Goal: Task Accomplishment & Management: Manage account settings

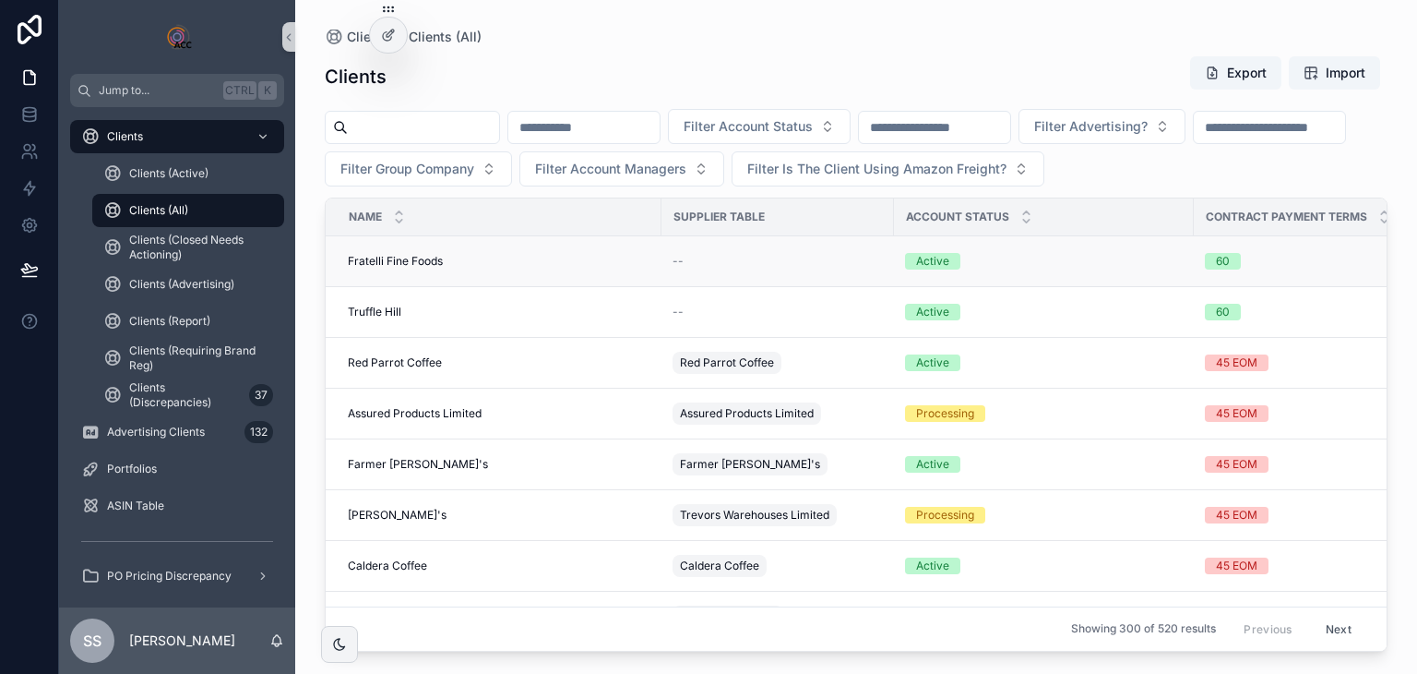
click at [414, 256] on span "Fratelli Fine Foods" at bounding box center [395, 261] width 95 height 15
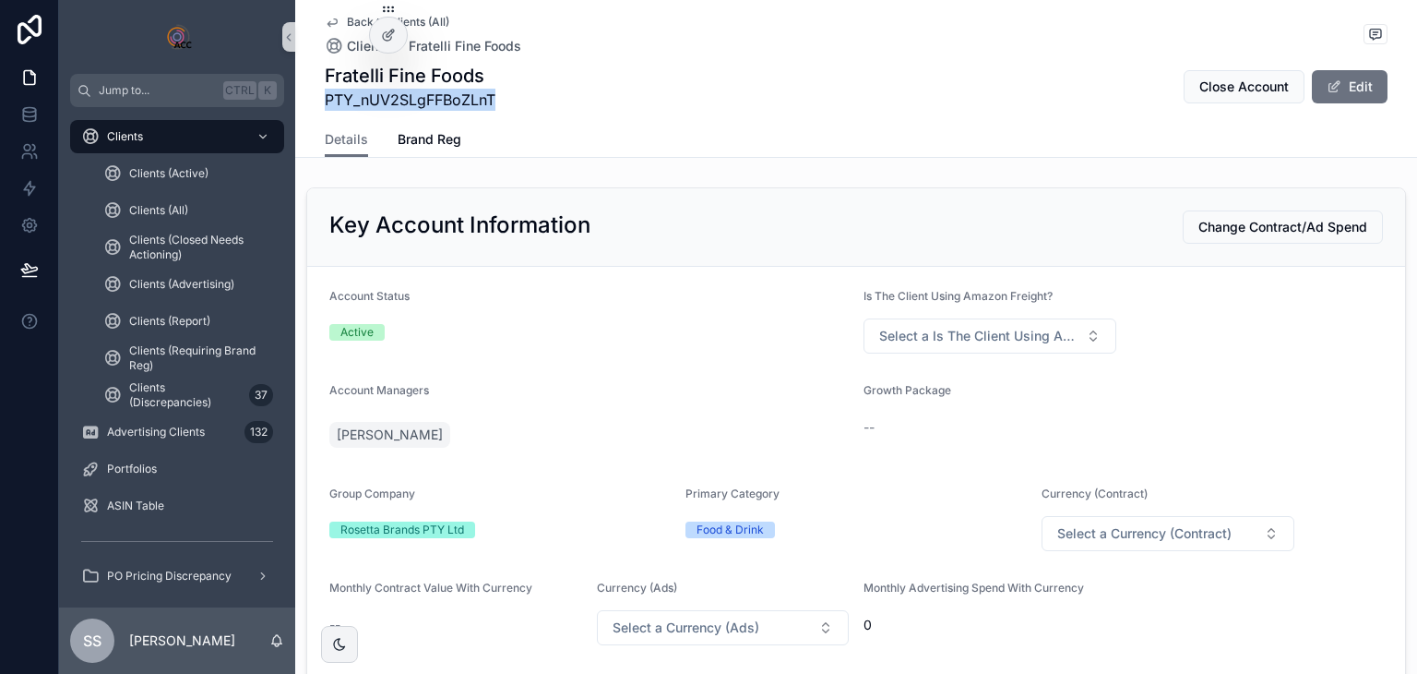
drag, startPoint x: 488, startPoint y: 101, endPoint x: 320, endPoint y: 107, distance: 168.1
click at [325, 107] on span "PTY_nUV2SLgFFBoZLnT" at bounding box center [410, 100] width 171 height 22
copy span "PTY_nUV2SLgFFBoZLnT"
click at [1378, 83] on button "Edit" at bounding box center [1350, 86] width 76 height 33
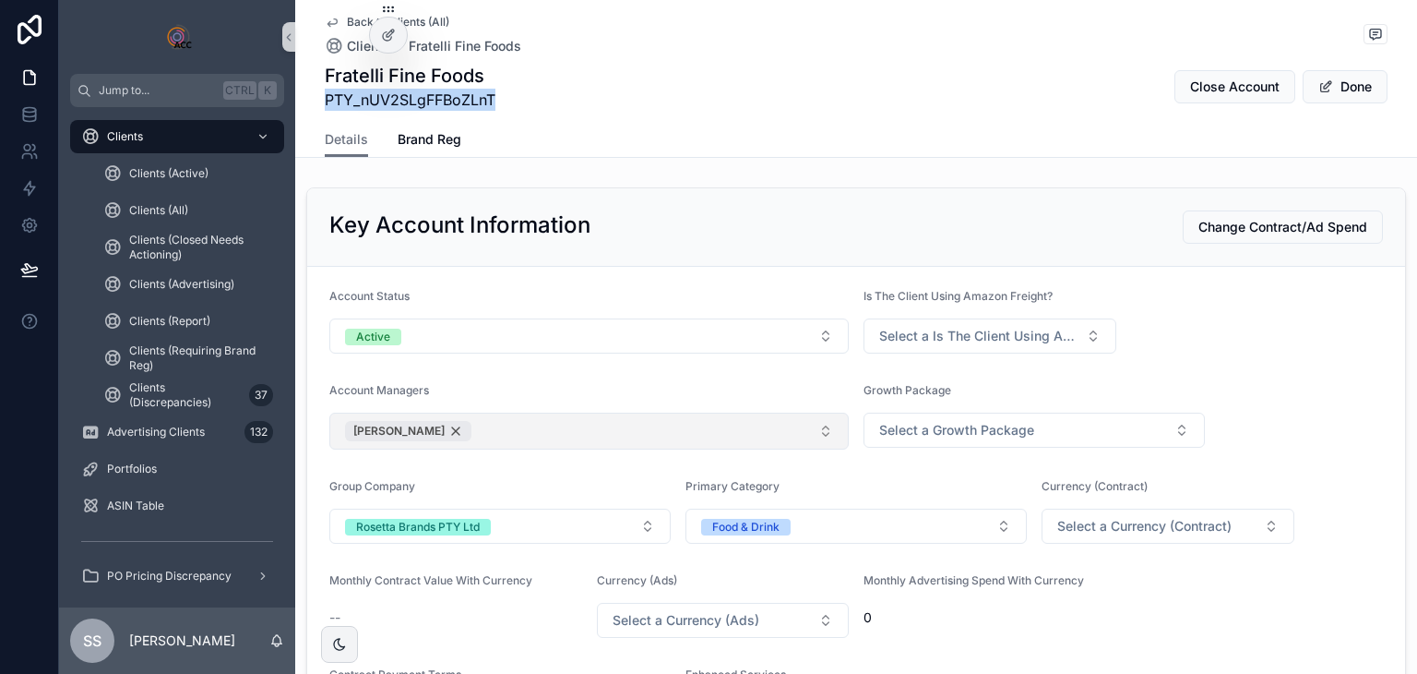
click at [429, 425] on div "[PERSON_NAME]" at bounding box center [408, 431] width 126 height 20
click at [520, 425] on button "Select Button" at bounding box center [589, 427] width 520 height 31
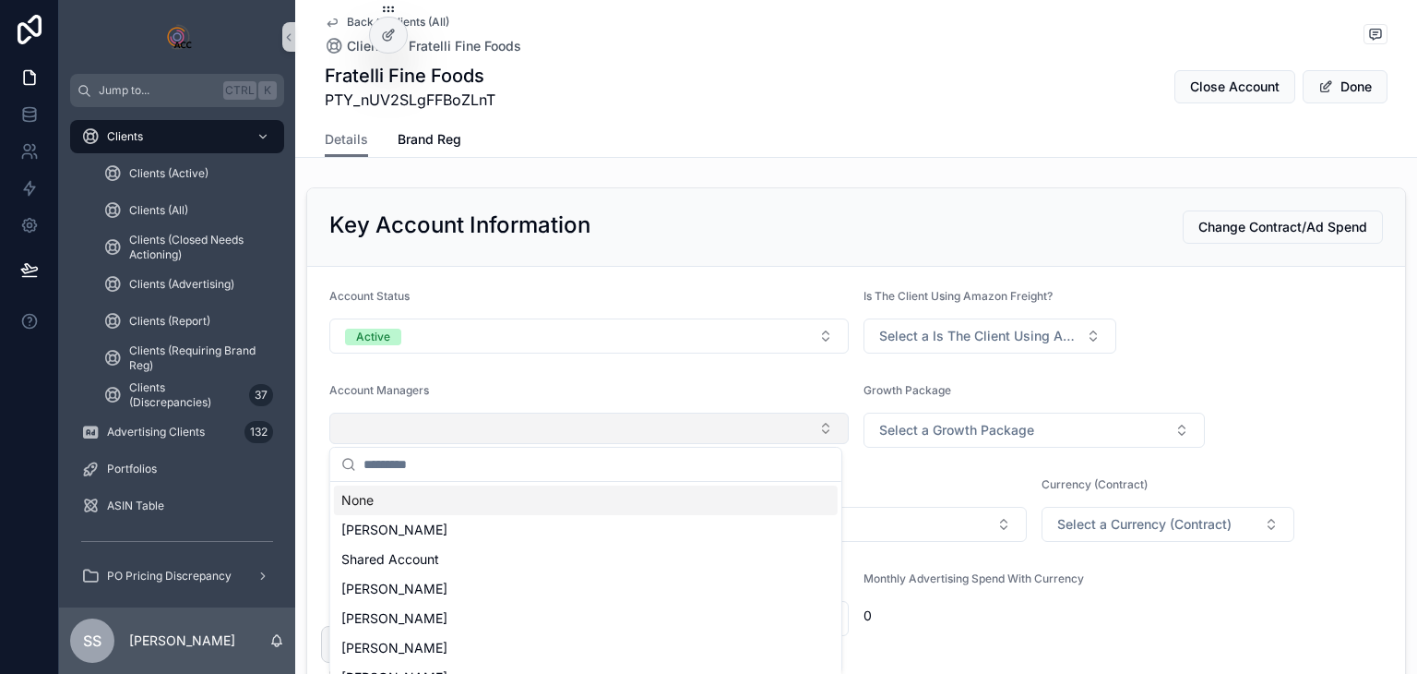
type input "*"
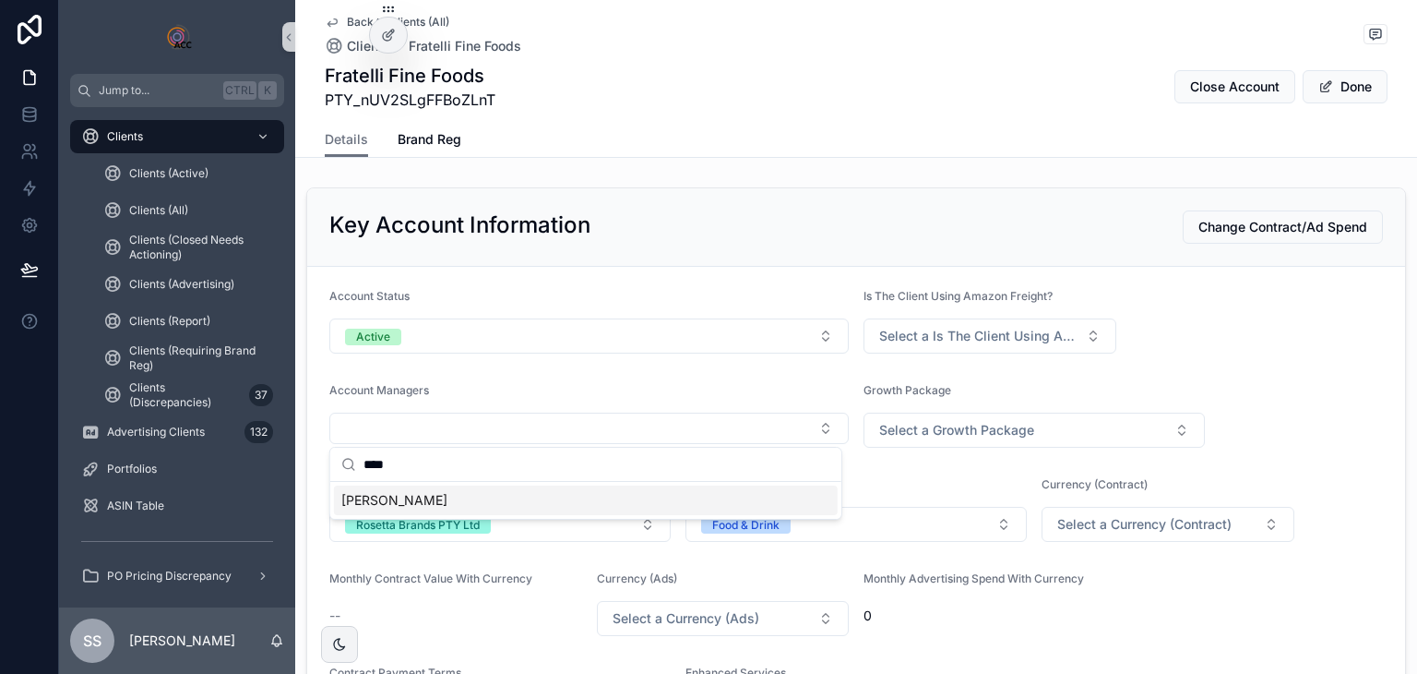
type input "****"
click at [504, 507] on div "[PERSON_NAME]" at bounding box center [586, 500] width 504 height 30
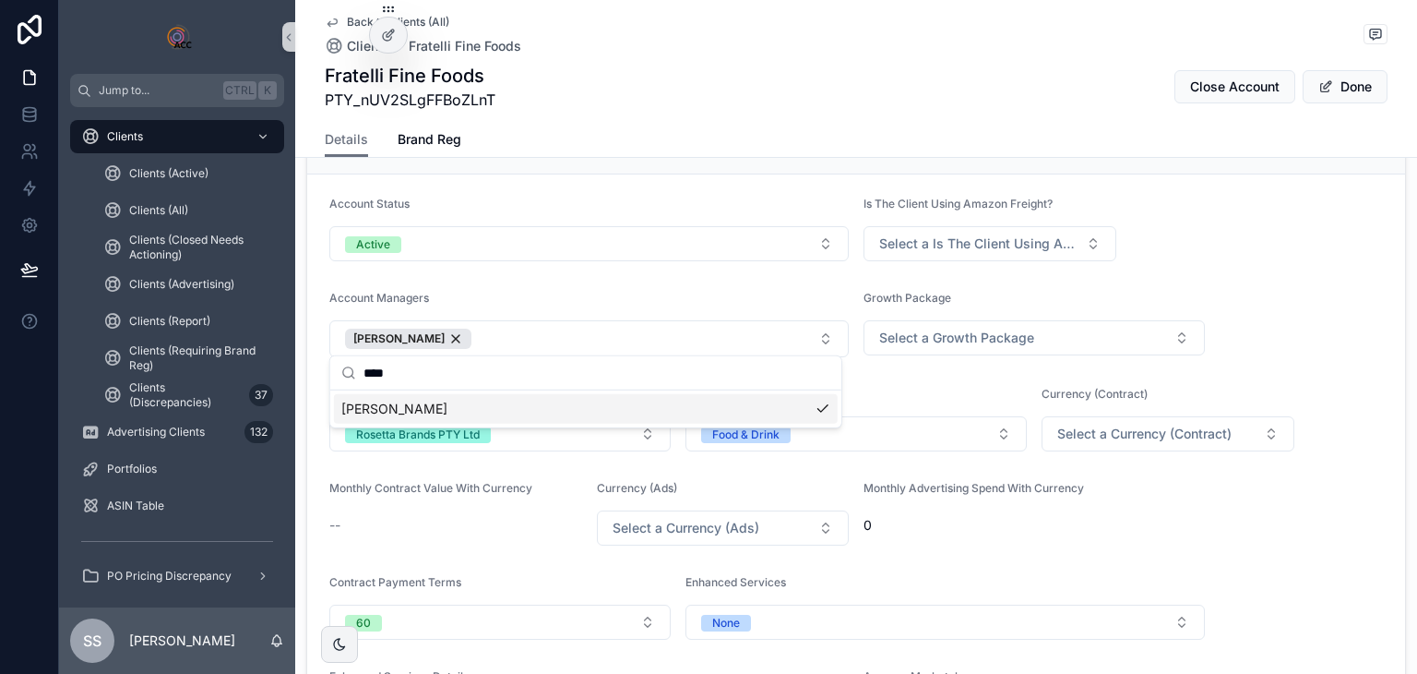
scroll to position [185, 0]
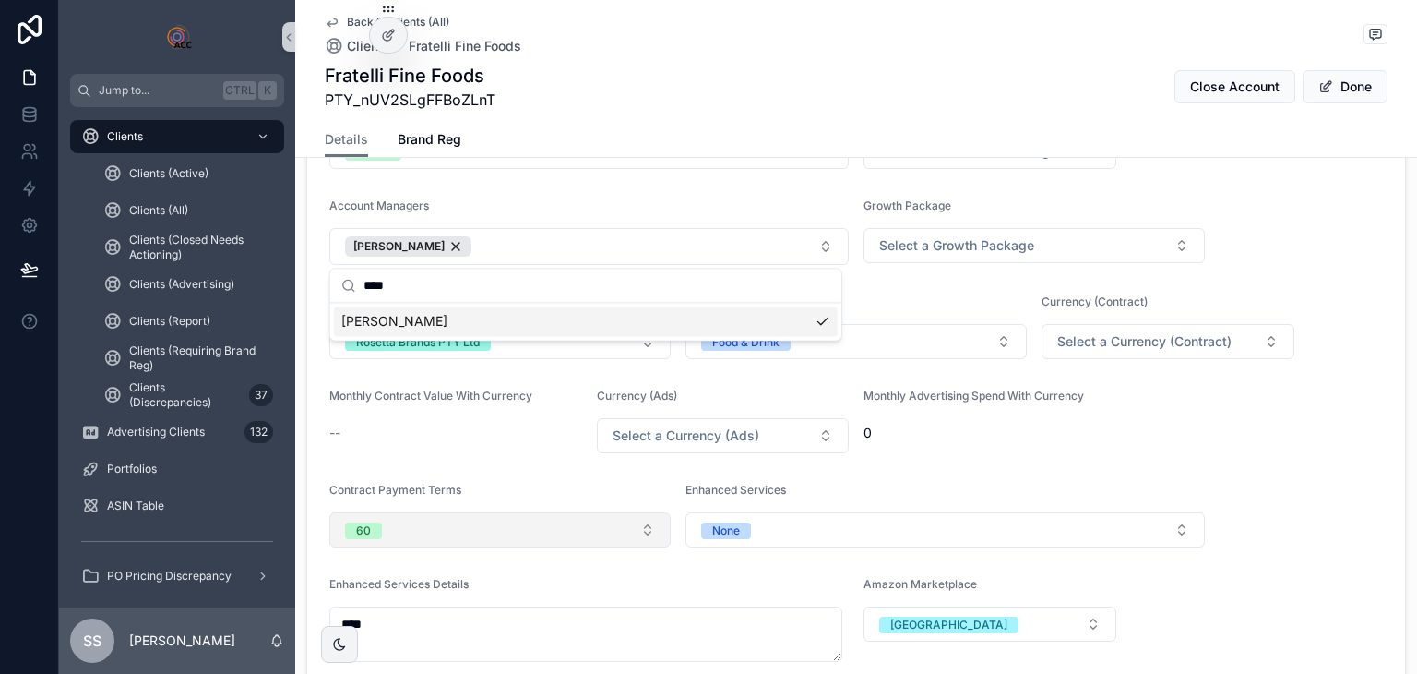
click at [523, 531] on button "60" at bounding box center [499, 529] width 341 height 35
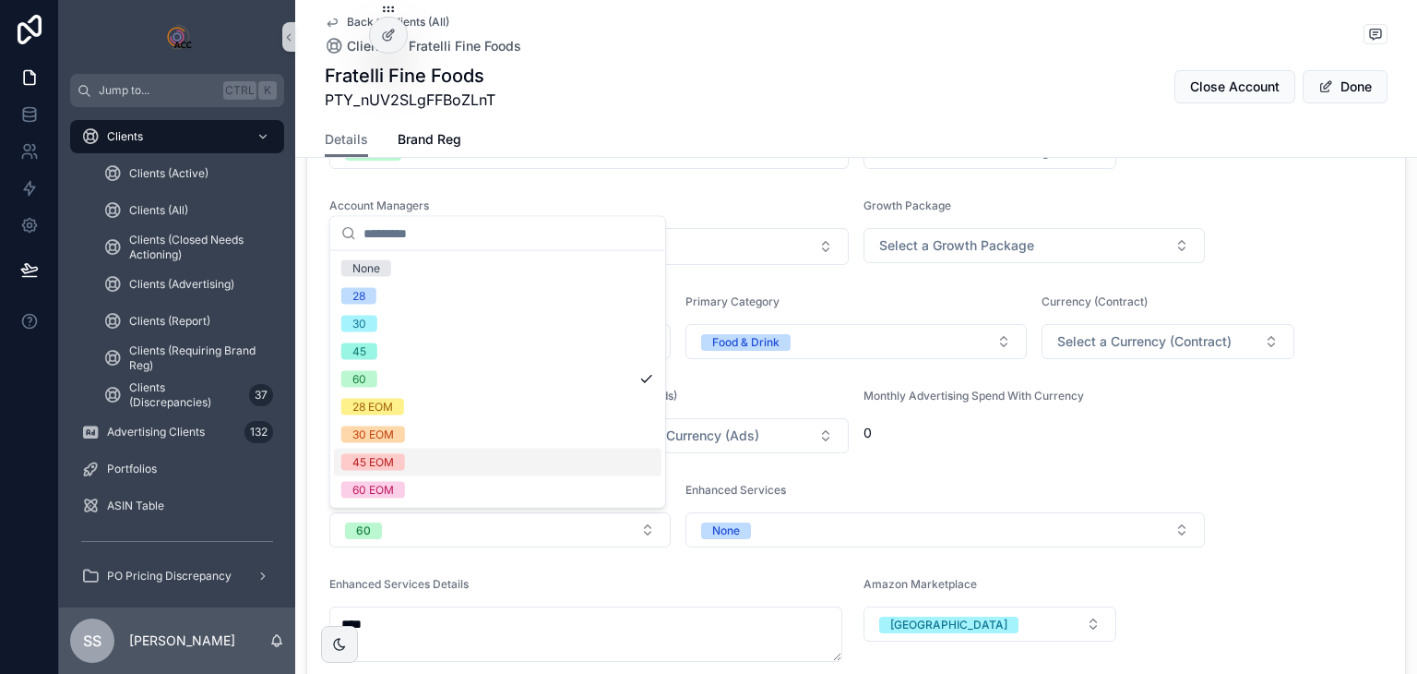
click at [429, 460] on div "45 EOM" at bounding box center [498, 462] width 328 height 28
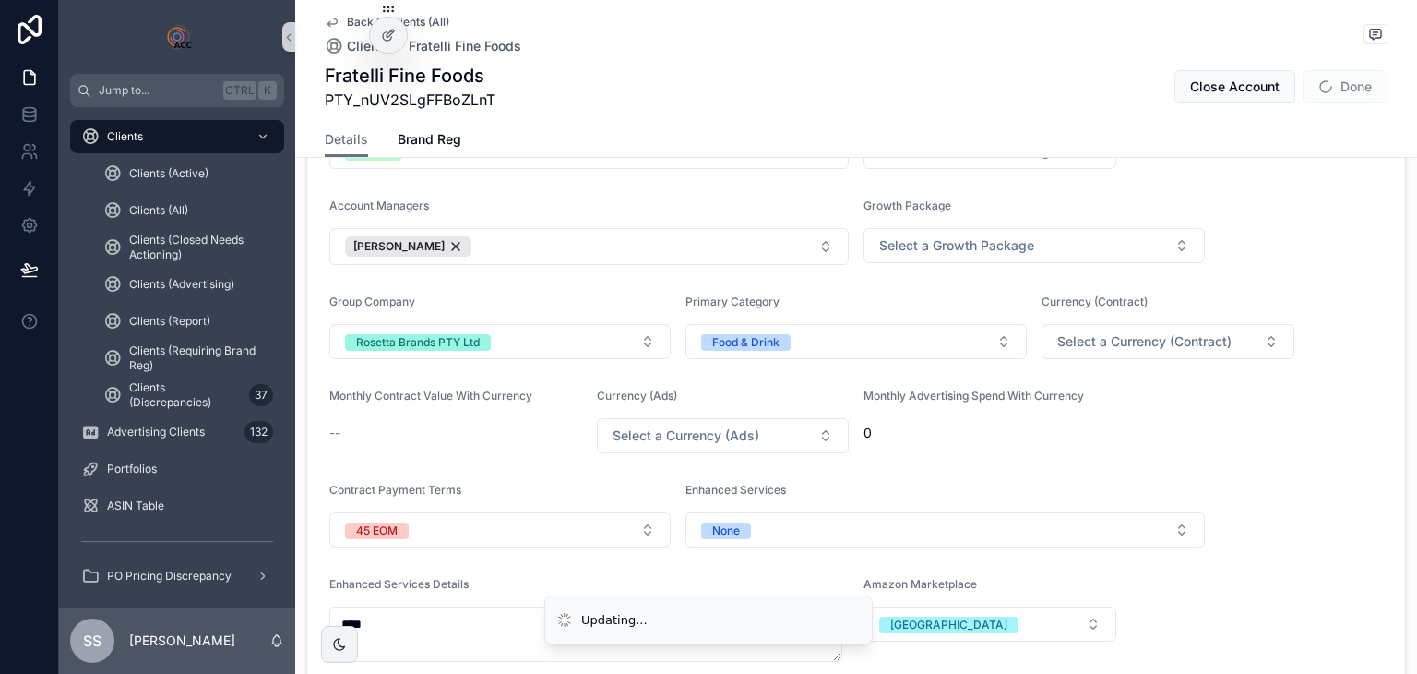
click at [1241, 428] on form "Account Status Active Is The Client Using Amazon Freight? Select a Is The Clien…" at bounding box center [856, 440] width 1098 height 716
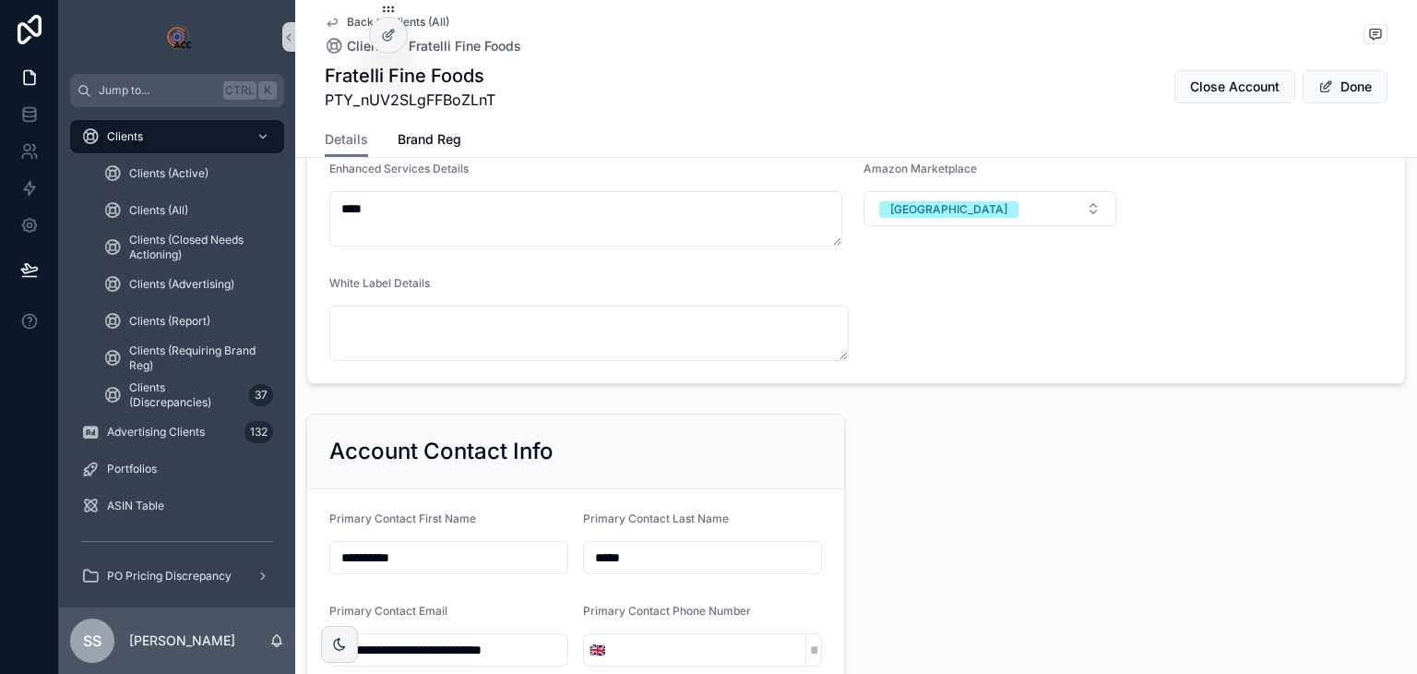
scroll to position [830, 0]
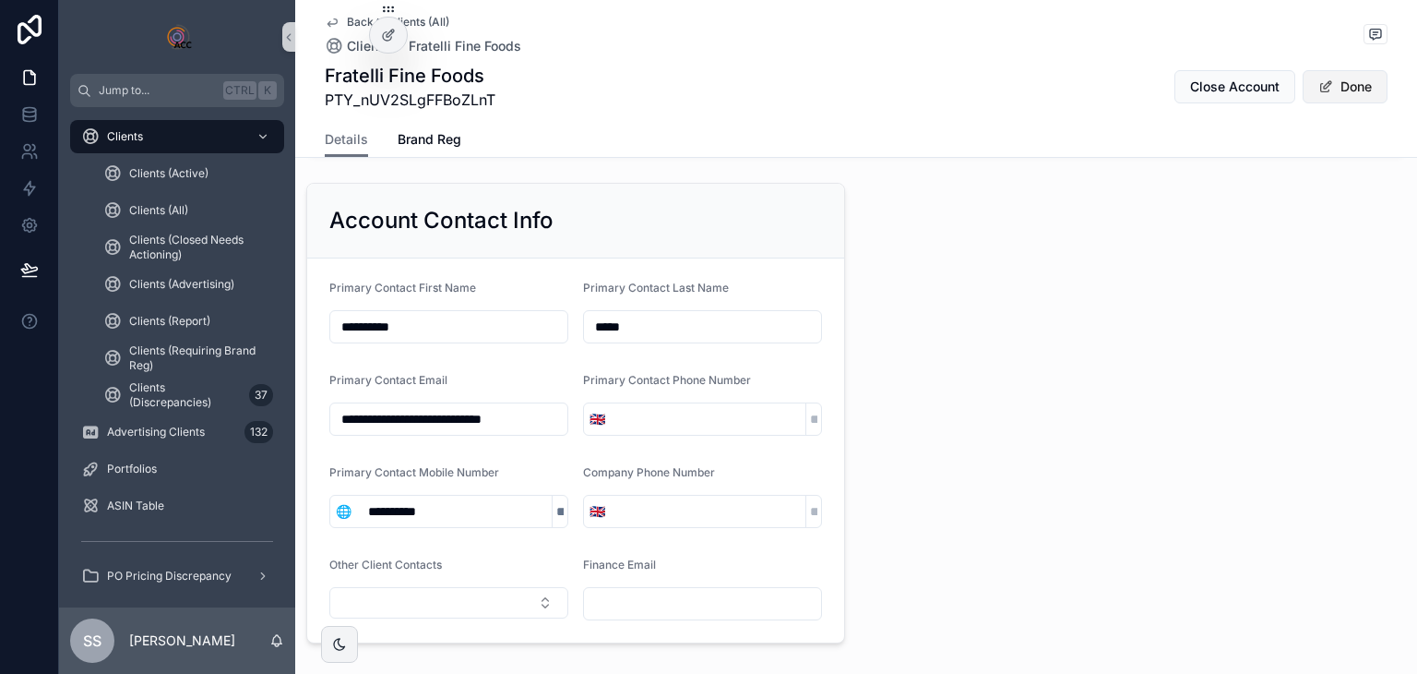
click at [1322, 90] on span "scrollable content" at bounding box center [1326, 86] width 15 height 15
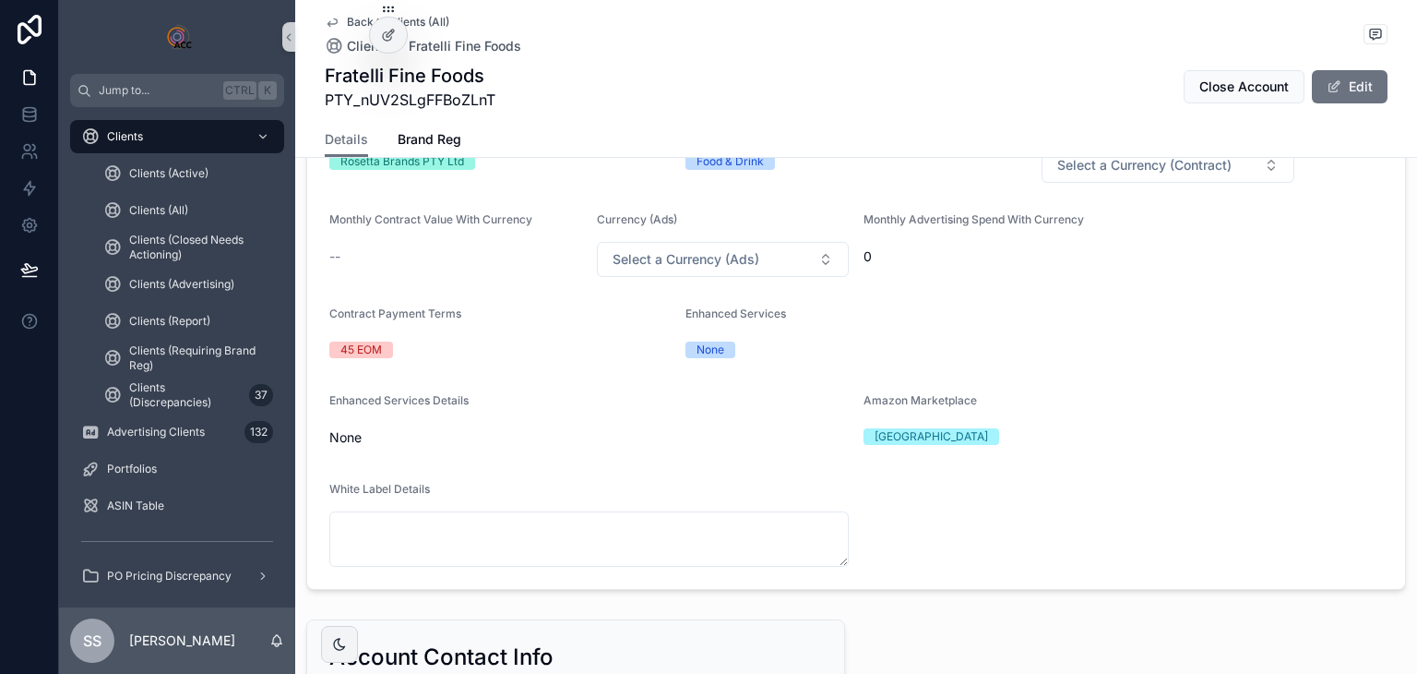
scroll to position [0, 0]
